Goal: Communication & Community: Answer question/provide support

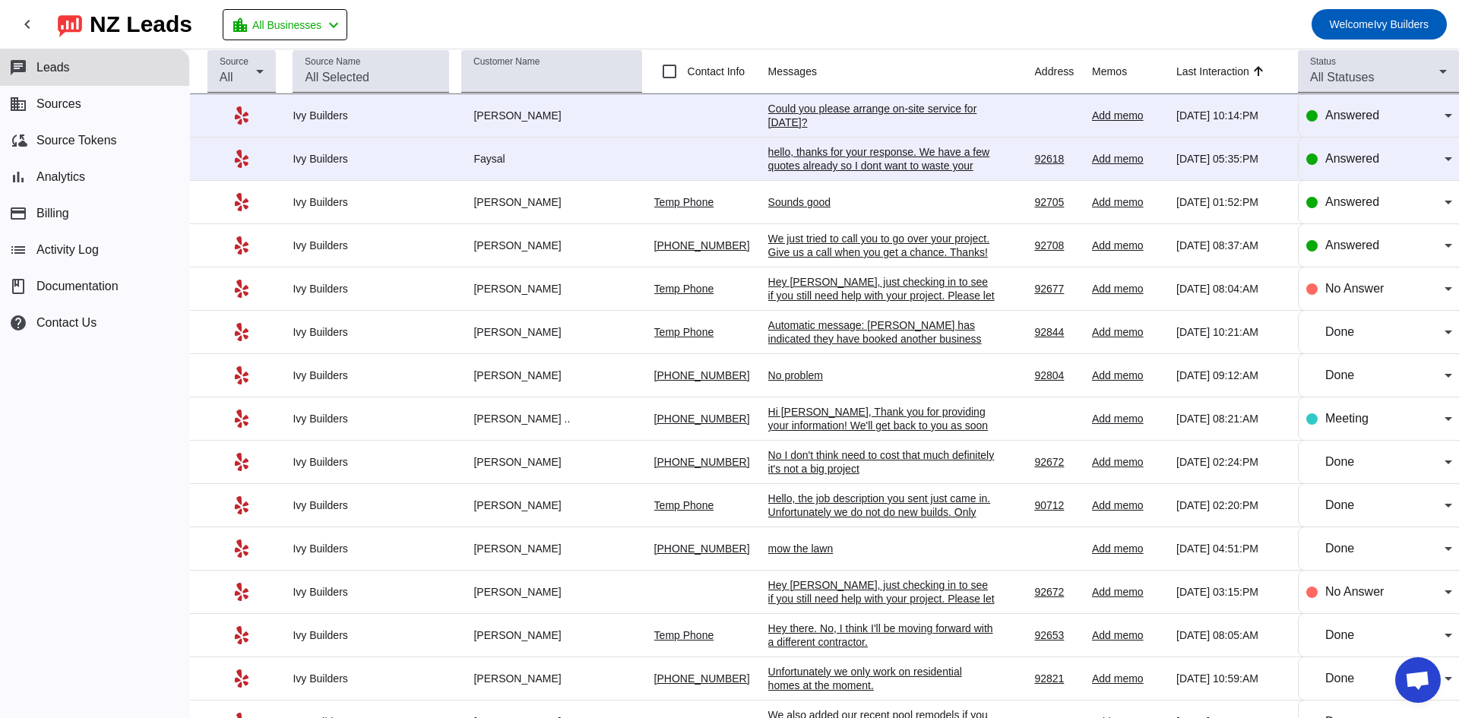
click at [803, 115] on div "Could you please arrange on-site service for [DATE]?" at bounding box center [882, 115] width 228 height 27
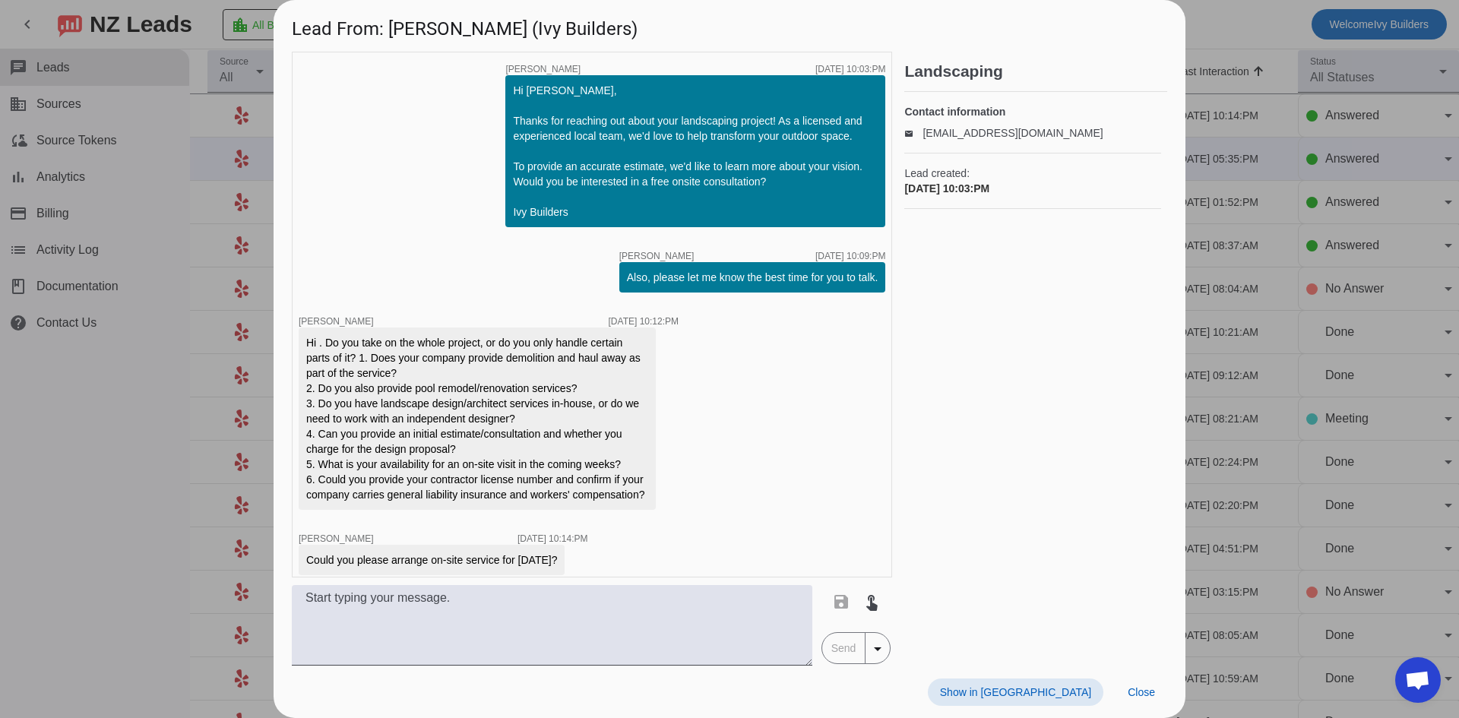
scroll to position [11, 0]
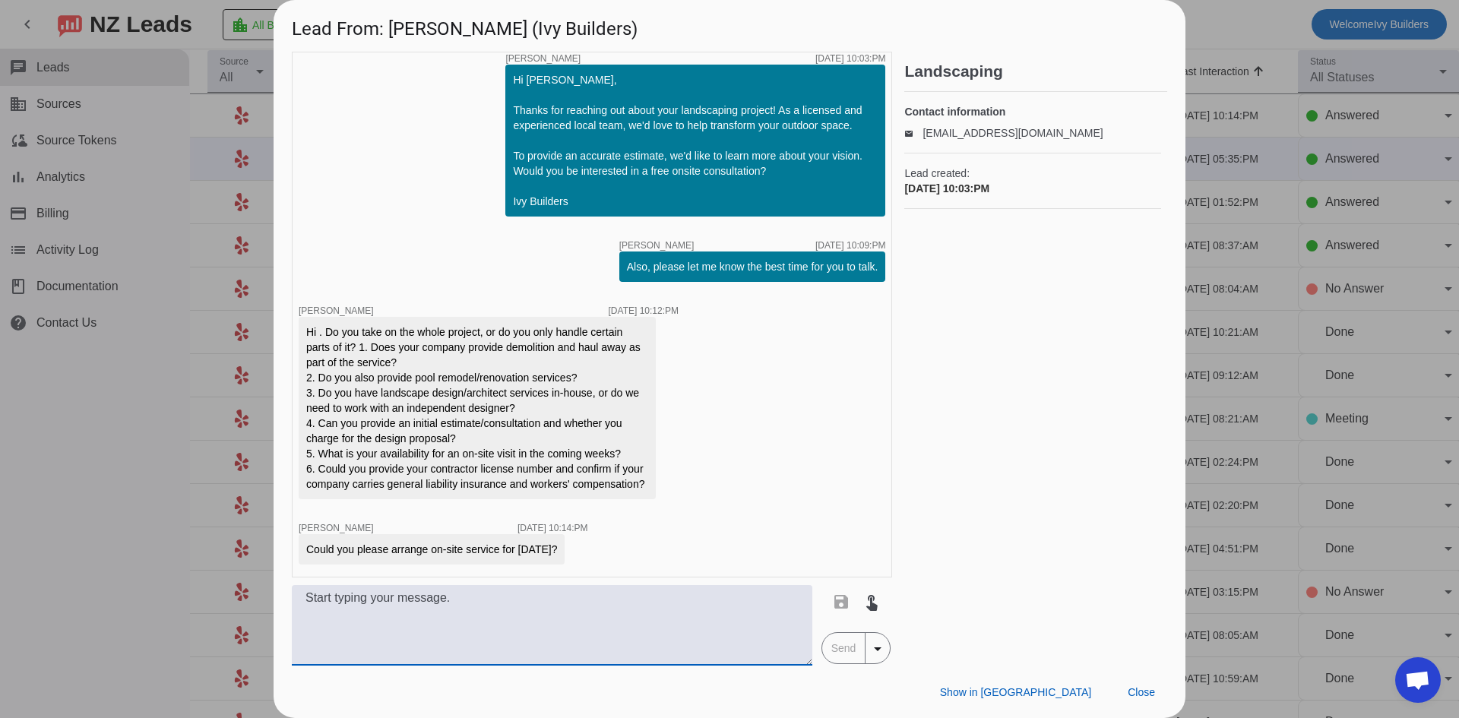
click at [620, 651] on textarea at bounding box center [552, 625] width 521 height 81
click at [625, 632] on textarea at bounding box center [552, 625] width 521 height 81
click at [515, 607] on textarea "Hello," at bounding box center [552, 625] width 521 height 81
click at [633, 597] on textarea "Hello, [DATE] is pretty booked. We cans et up a time for nextw eek." at bounding box center [552, 625] width 521 height 81
click at [664, 628] on textarea "Hello, [DATE] is pretty booked. We cans et up a time for next week. We provide …" at bounding box center [552, 625] width 521 height 81
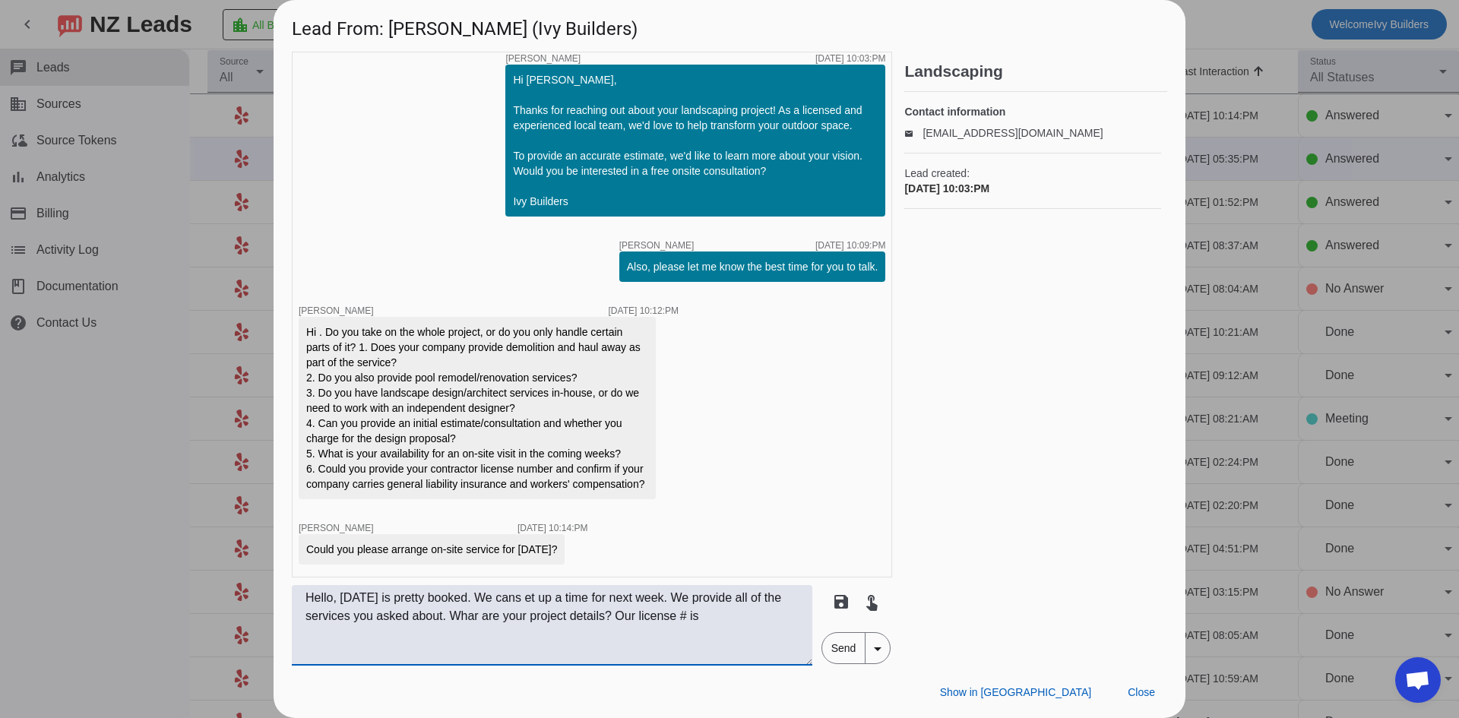
click at [726, 613] on textarea "Hello, [DATE] is pretty booked. We cans et up a time for next week. We provide …" at bounding box center [552, 625] width 521 height 81
paste textarea "#1057367"
click at [711, 621] on textarea "Hello, [DATE] is pretty booked. We cans et up a time for next week. We provide …" at bounding box center [552, 625] width 521 height 81
click at [476, 613] on textarea "Hello, [DATE] is pretty booked. We cans et up a time for next week. We provide …" at bounding box center [552, 625] width 521 height 81
type textarea "Hello, [DATE] is pretty booked. We cans et up a time for next week. We provide …"
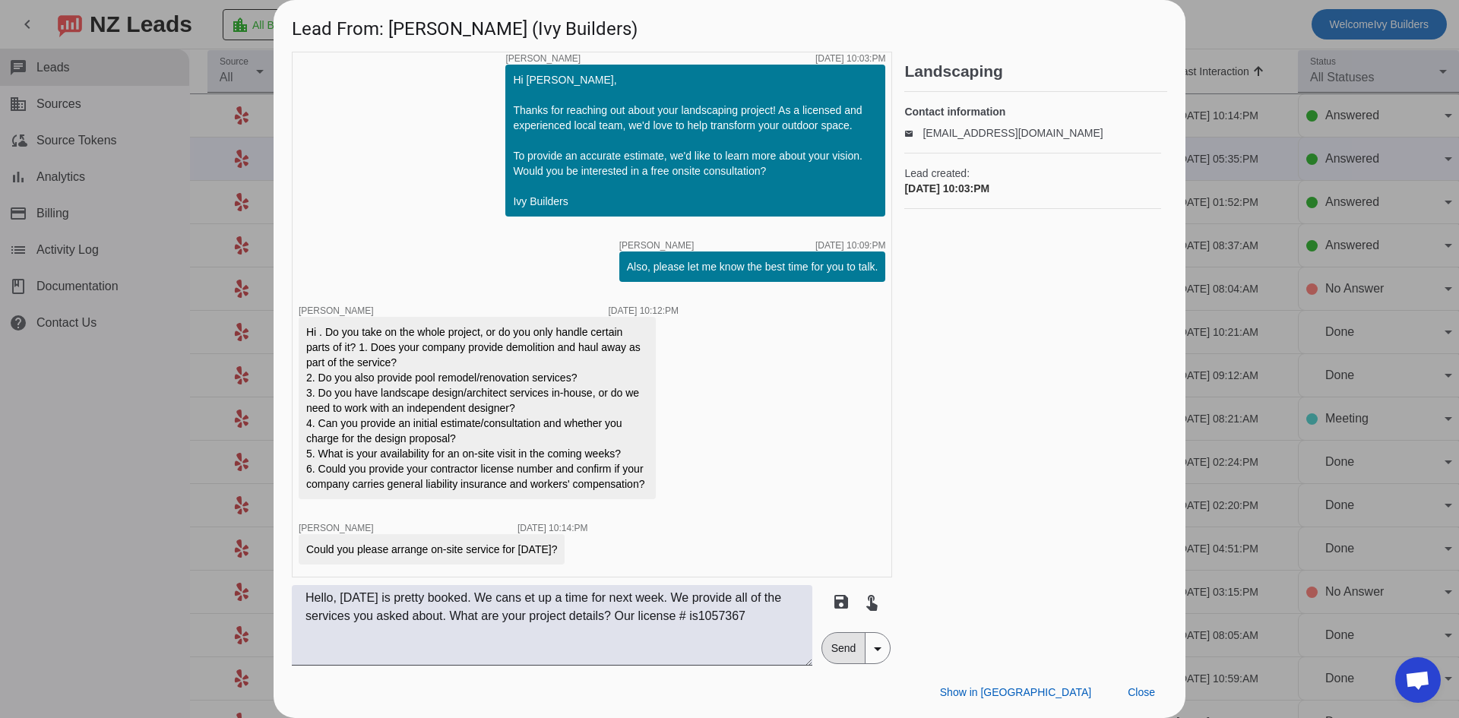
click at [844, 647] on span "Send" at bounding box center [843, 648] width 43 height 30
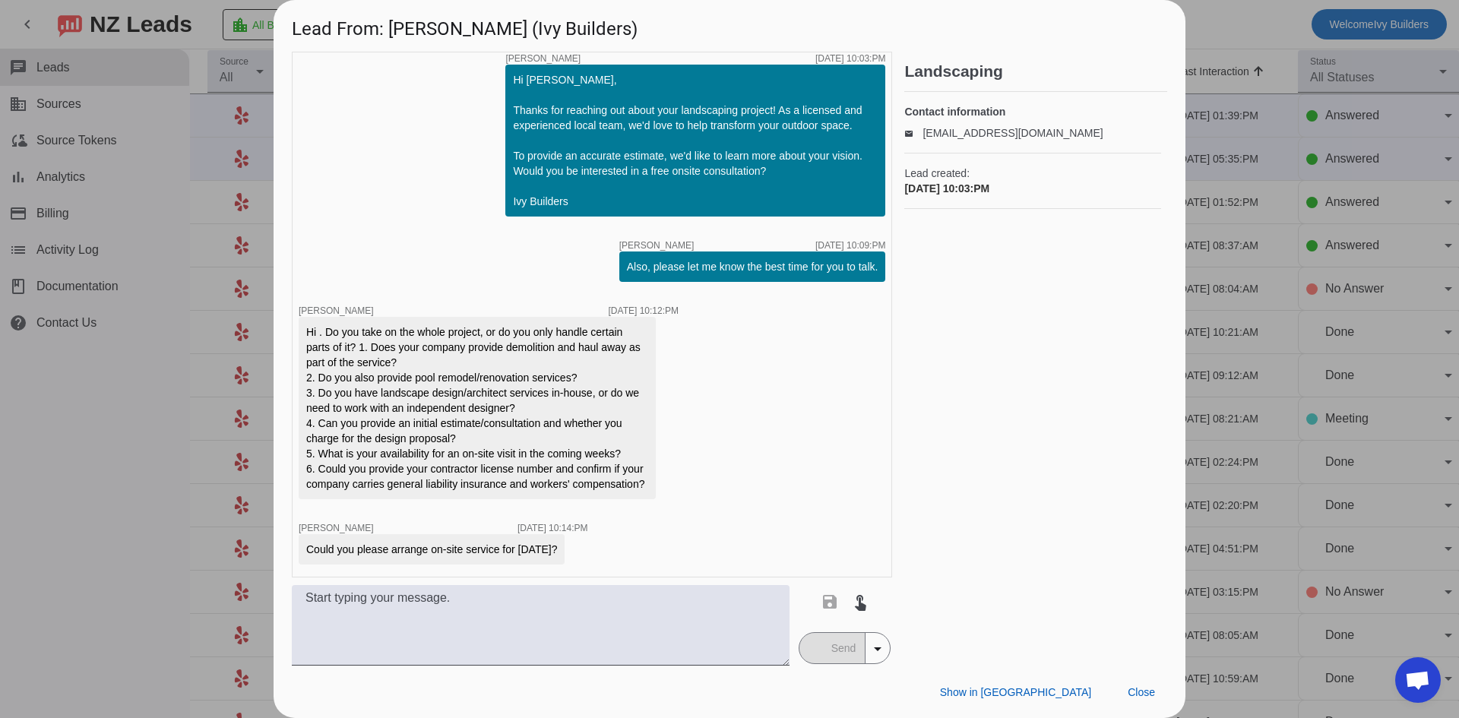
scroll to position [106, 0]
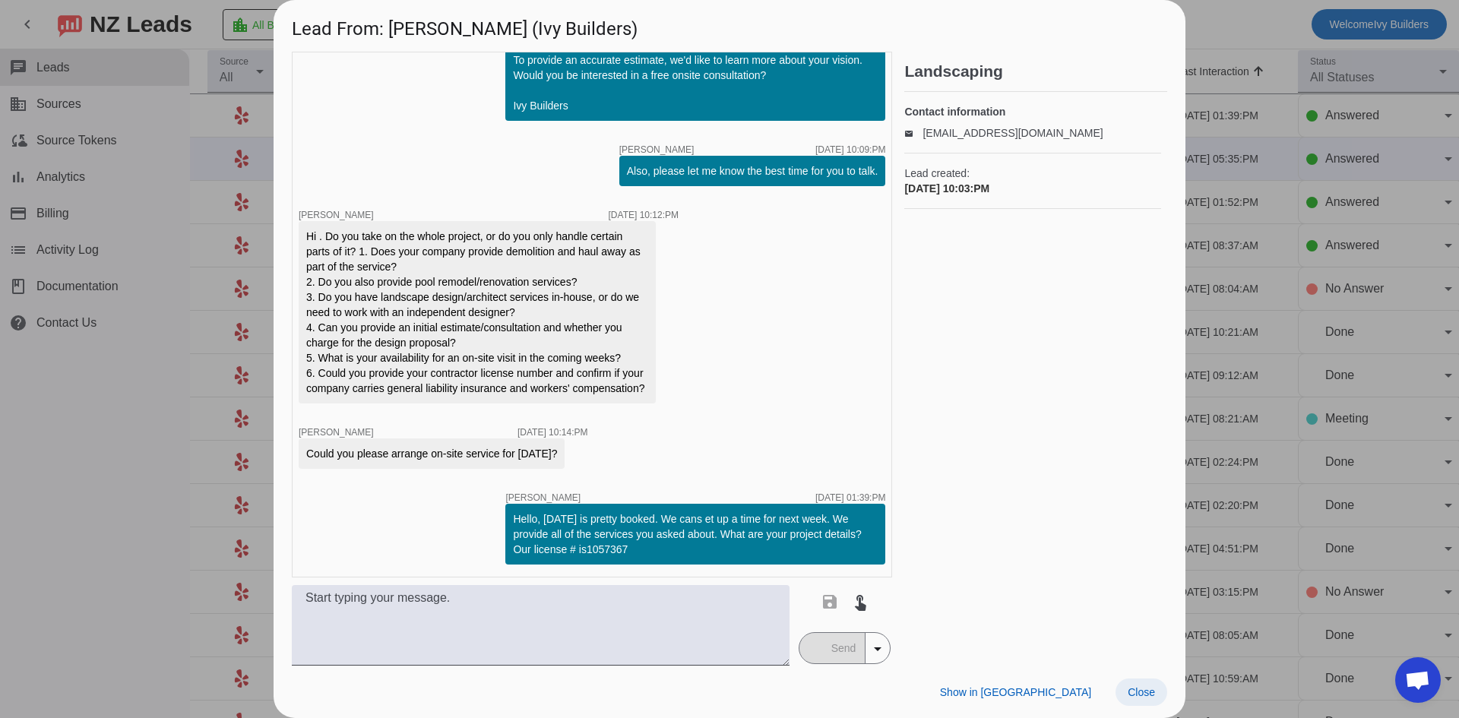
click at [1137, 701] on span at bounding box center [1141, 692] width 52 height 27
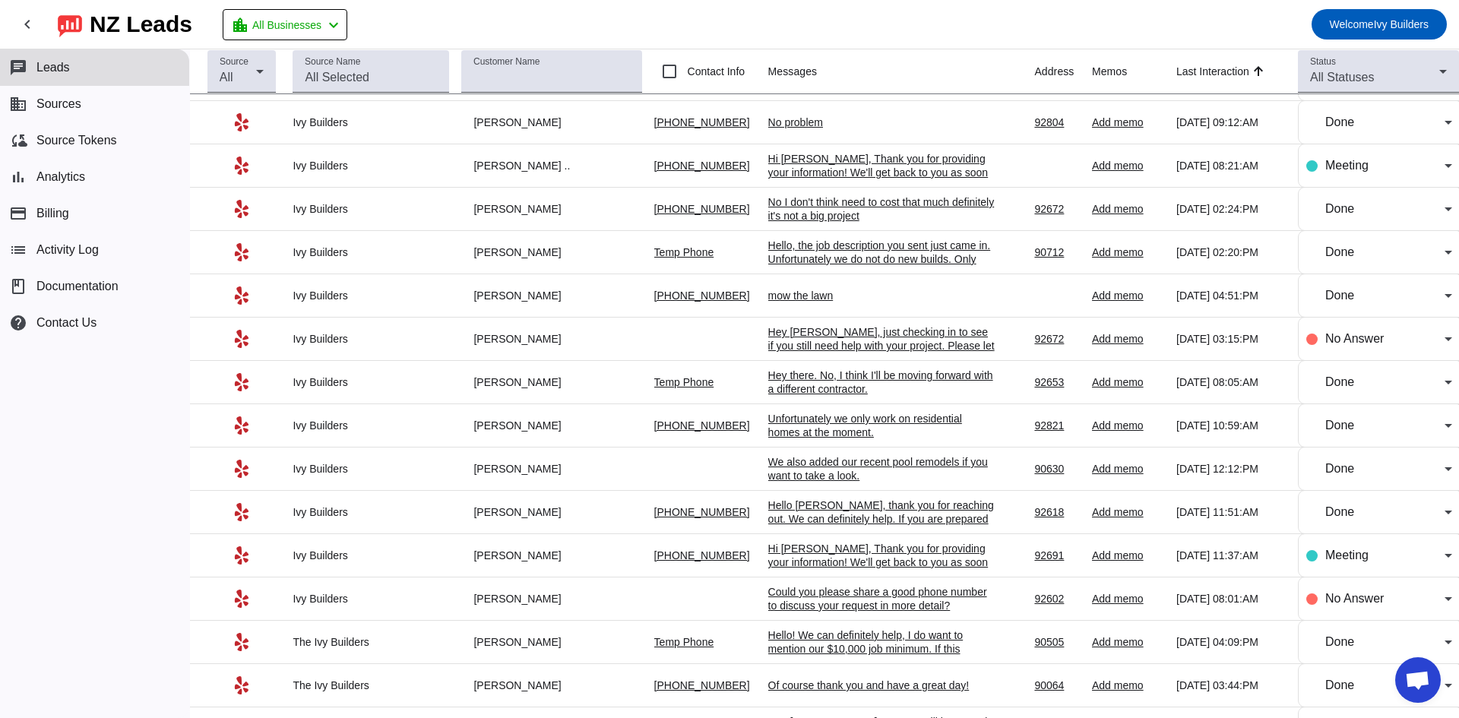
scroll to position [0, 0]
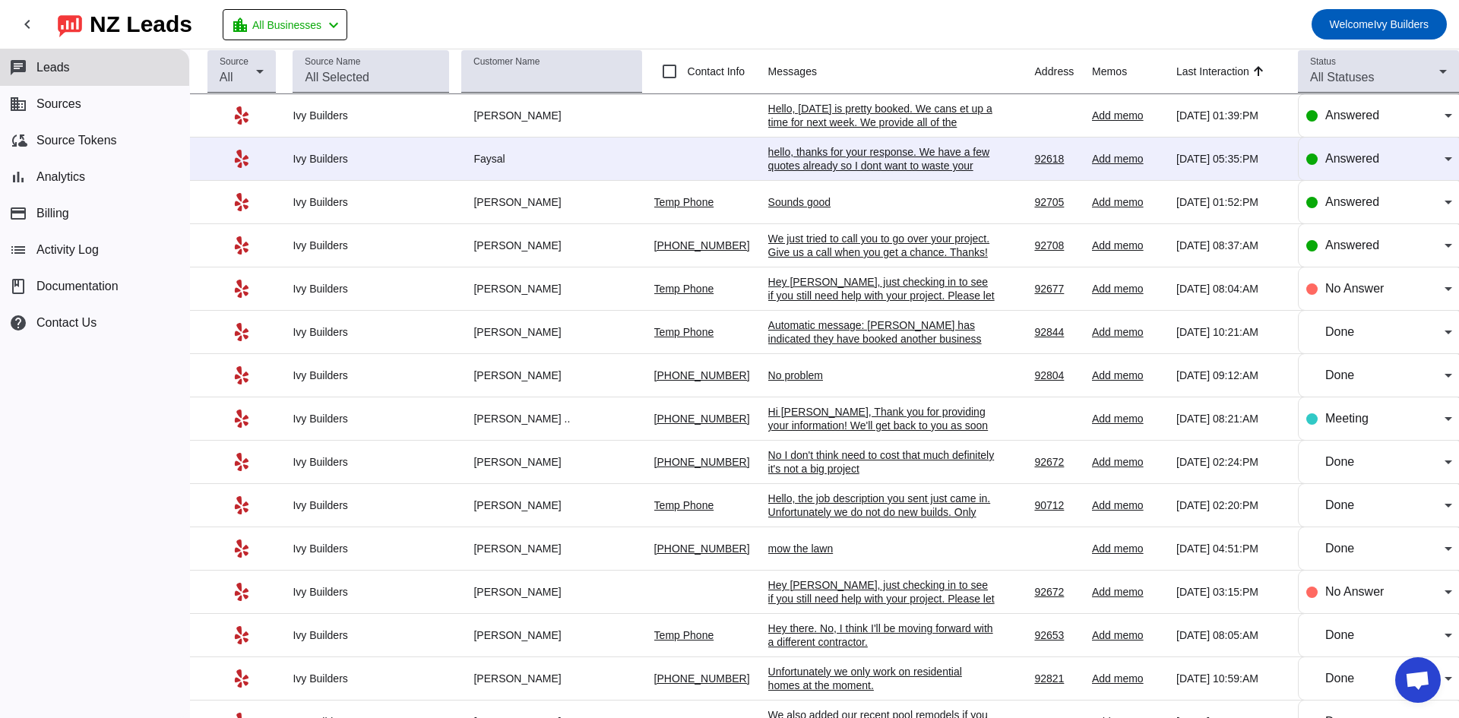
click at [854, 159] on div "hello, thanks for your response. We have a few quotes already so I dont want to…" at bounding box center [882, 172] width 228 height 55
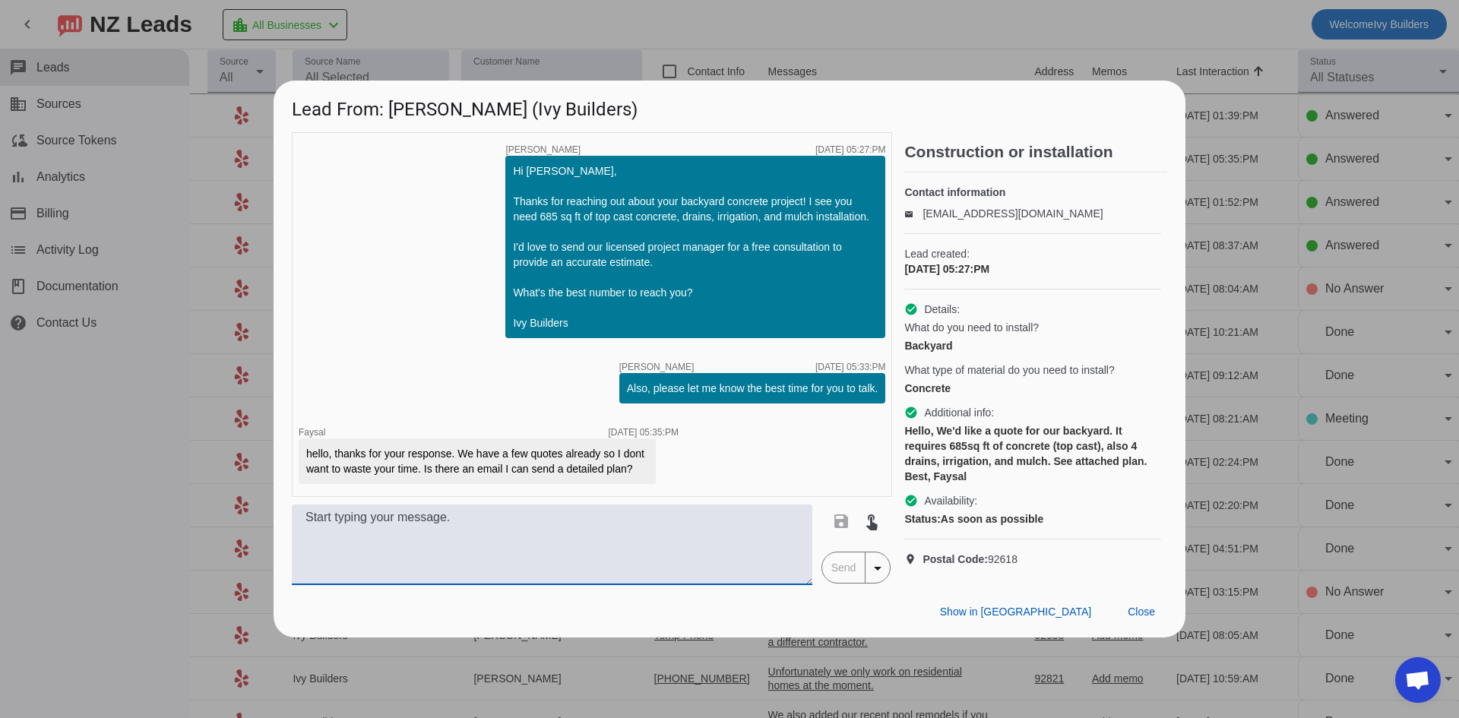
click at [482, 551] on textarea at bounding box center [552, 545] width 521 height 81
click at [340, 534] on textarea "office#[DOMAIN_NAME]" at bounding box center [552, 545] width 521 height 81
type textarea "[EMAIL_ADDRESS][DOMAIN_NAME]"
click at [855, 581] on span "Send" at bounding box center [843, 567] width 43 height 30
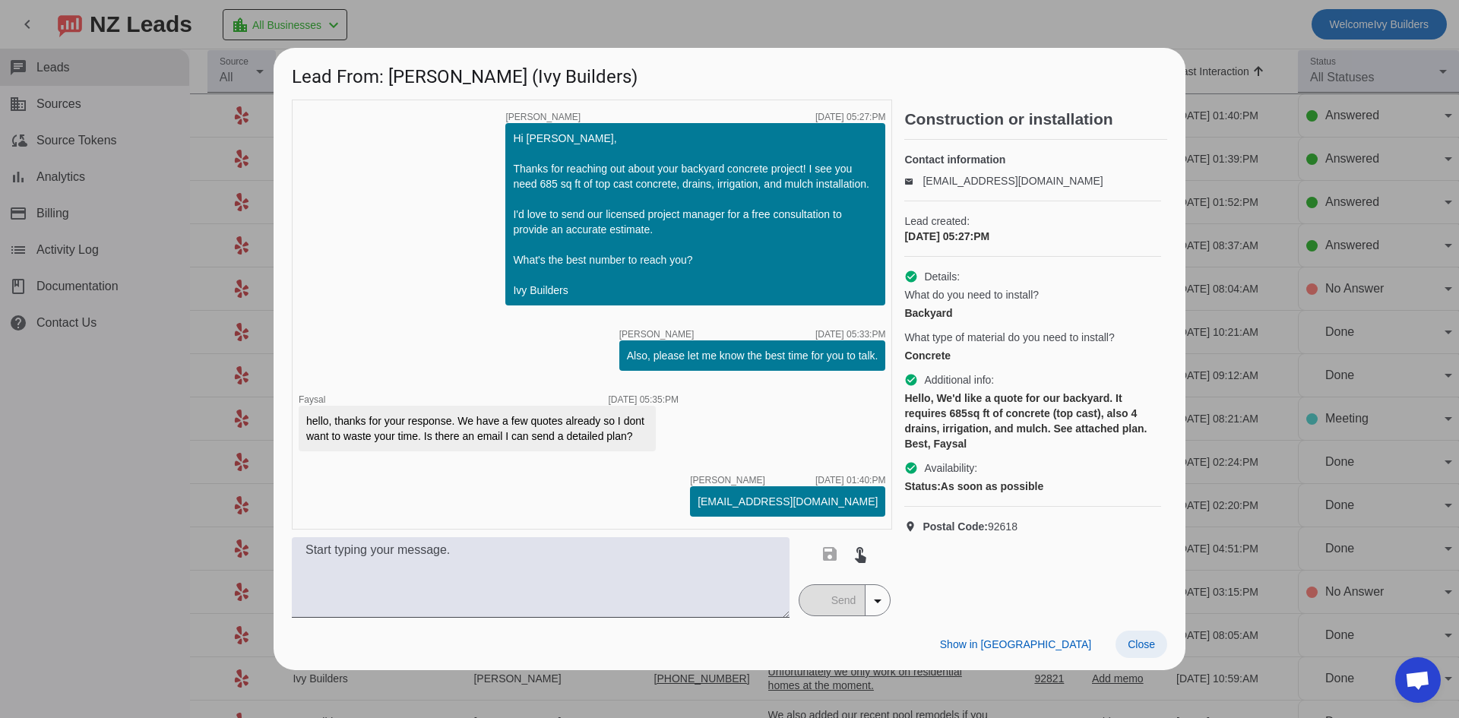
click at [1153, 655] on span at bounding box center [1141, 644] width 52 height 27
